Goal: Navigation & Orientation: Find specific page/section

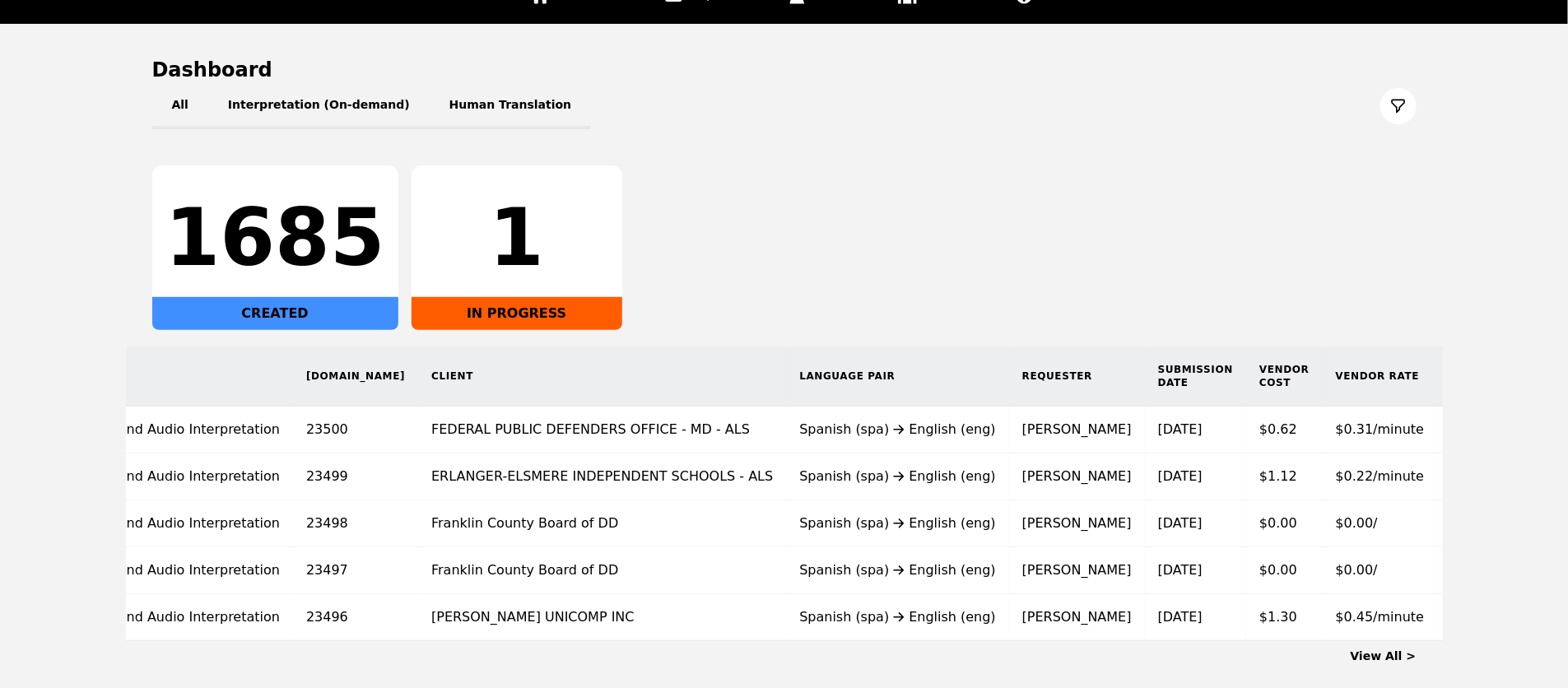
scroll to position [208, 0]
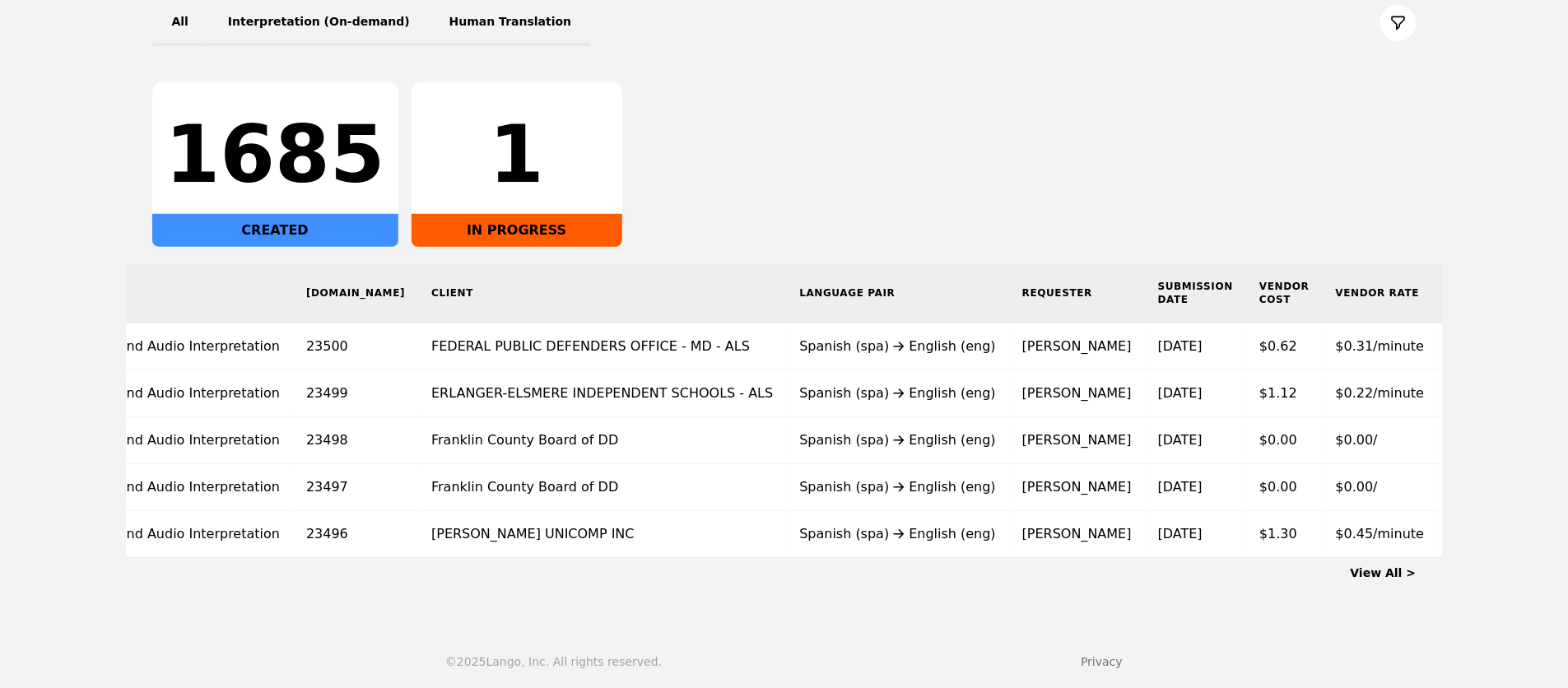
click at [1399, 575] on link "View All >" at bounding box center [1383, 573] width 66 height 13
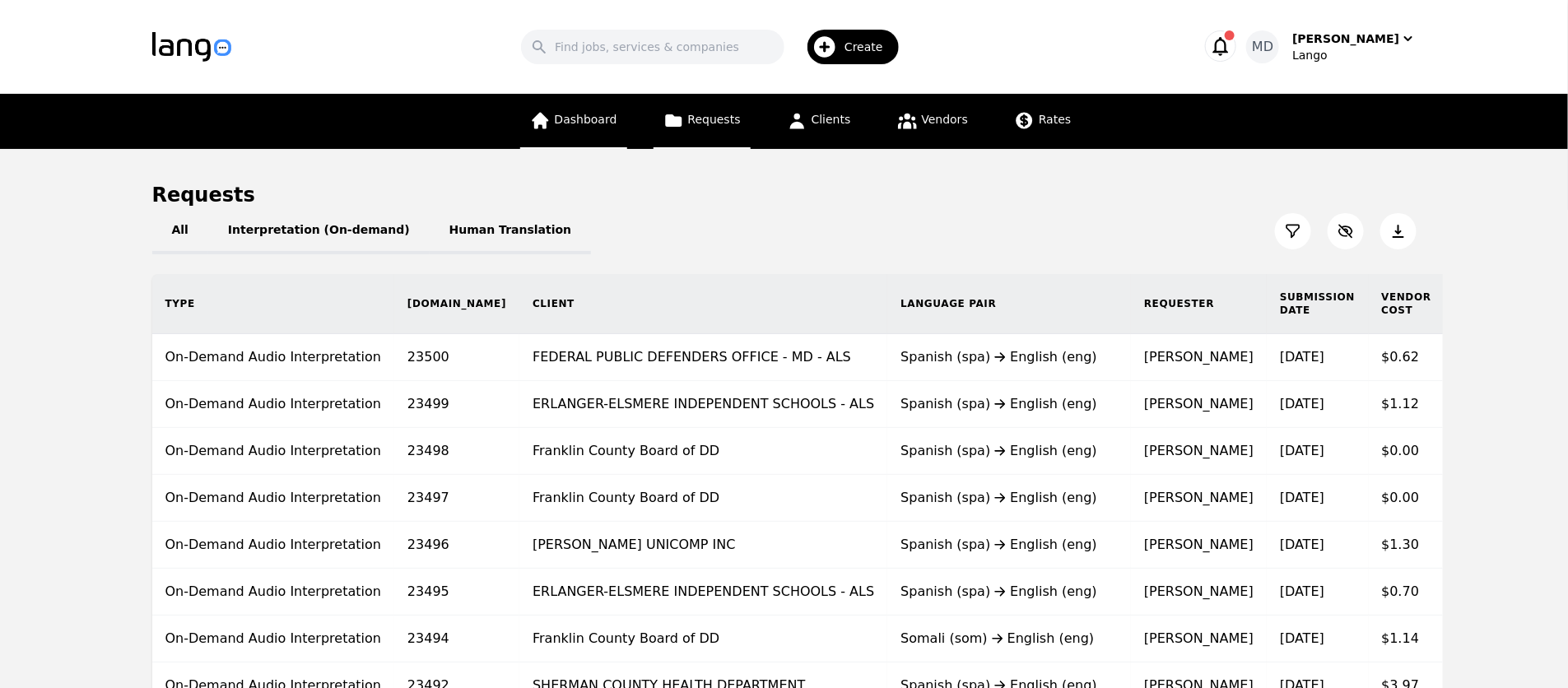
click at [574, 117] on span "Dashboard" at bounding box center [586, 119] width 63 height 13
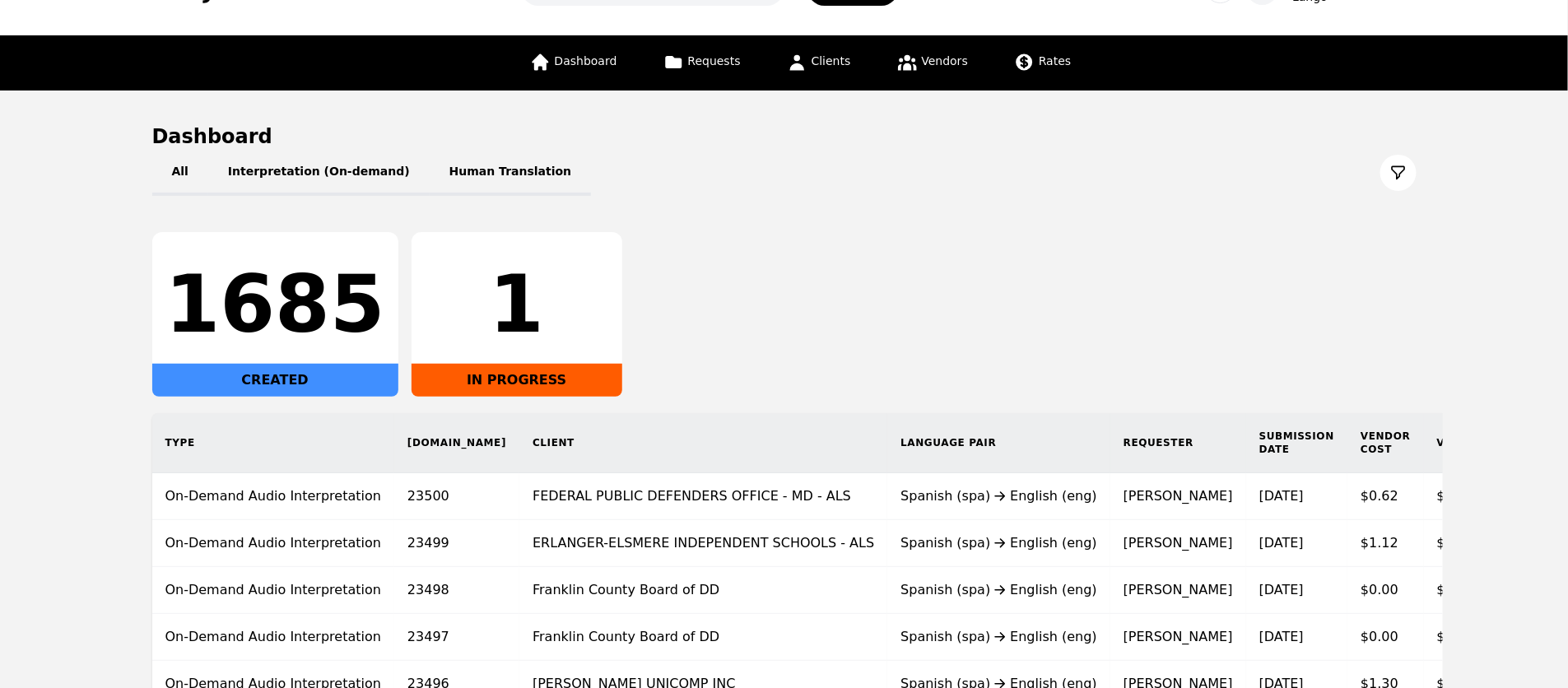
scroll to position [56, 0]
